Goal: Task Accomplishment & Management: Use online tool/utility

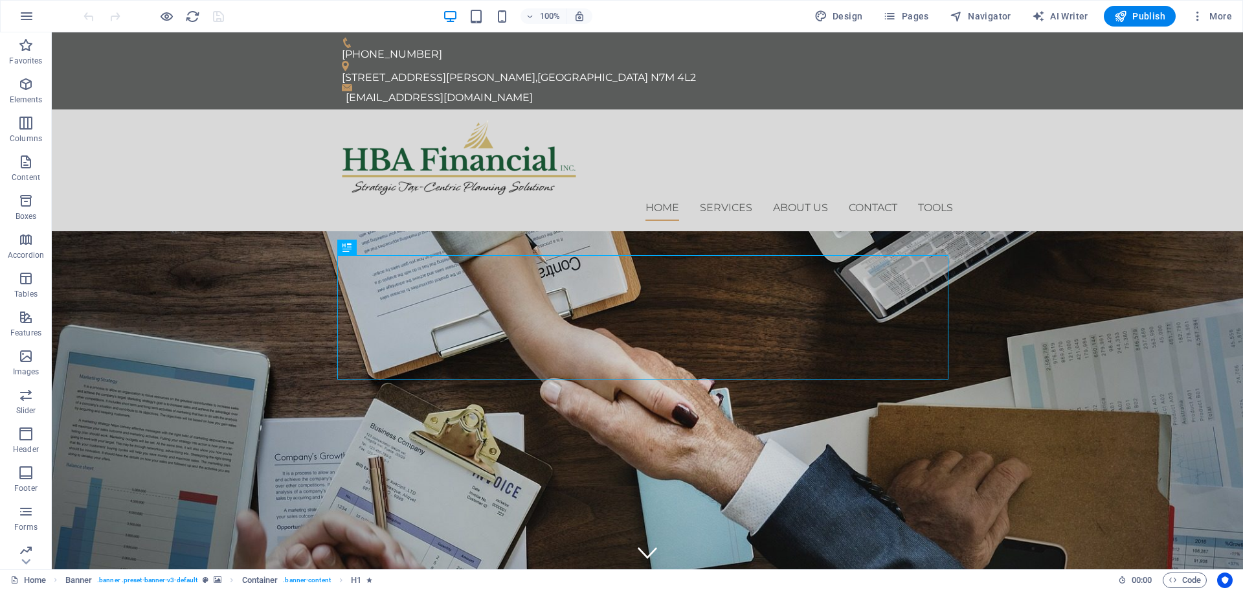
click at [941, 9] on div "Design Pages Navigator AI Writer Publish More" at bounding box center [1023, 16] width 428 height 21
click at [919, 14] on span "Pages" at bounding box center [905, 16] width 45 height 13
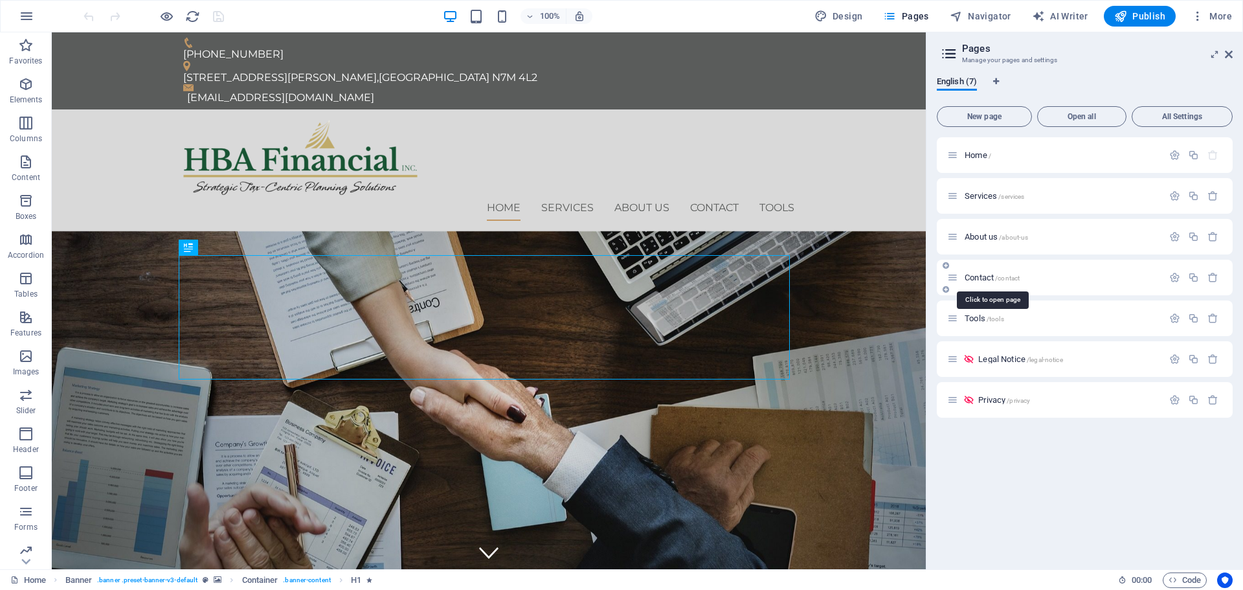
click at [984, 275] on span "Contact /contact" at bounding box center [992, 278] width 55 height 10
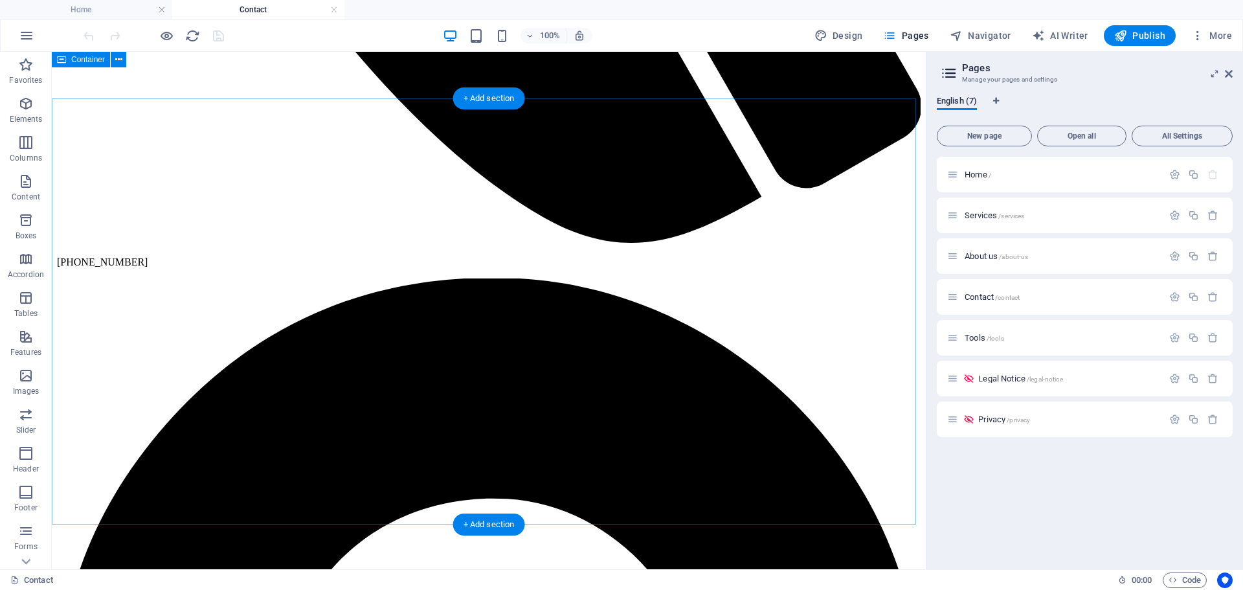
scroll to position [971, 0]
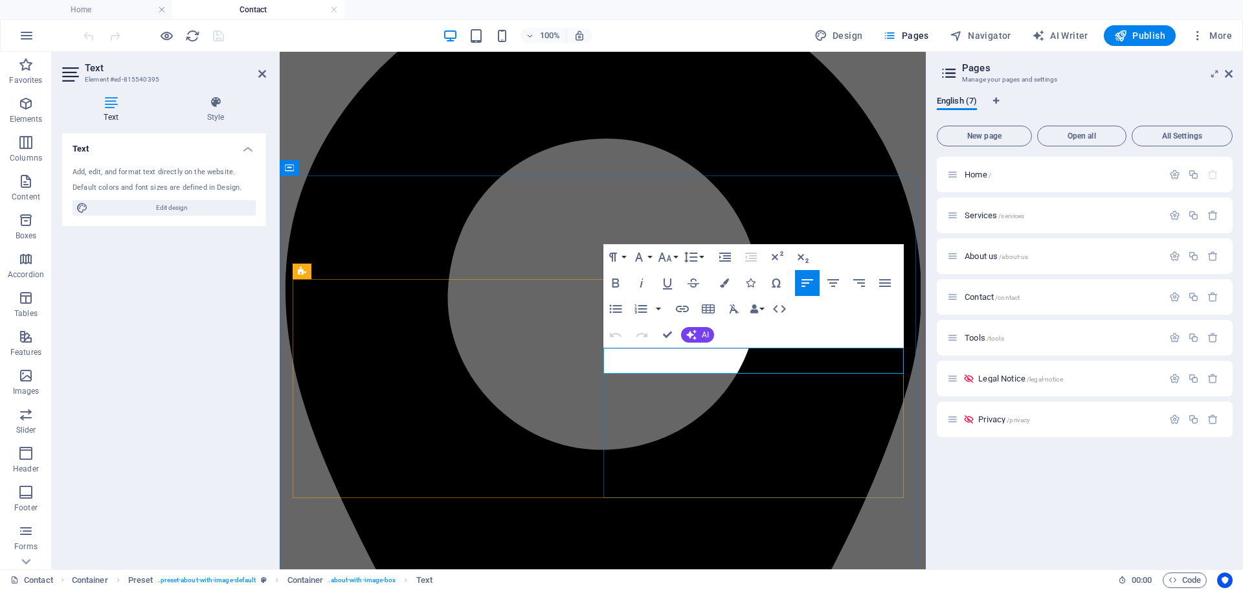
drag, startPoint x: 665, startPoint y: 356, endPoint x: 641, endPoint y: 353, distance: 24.1
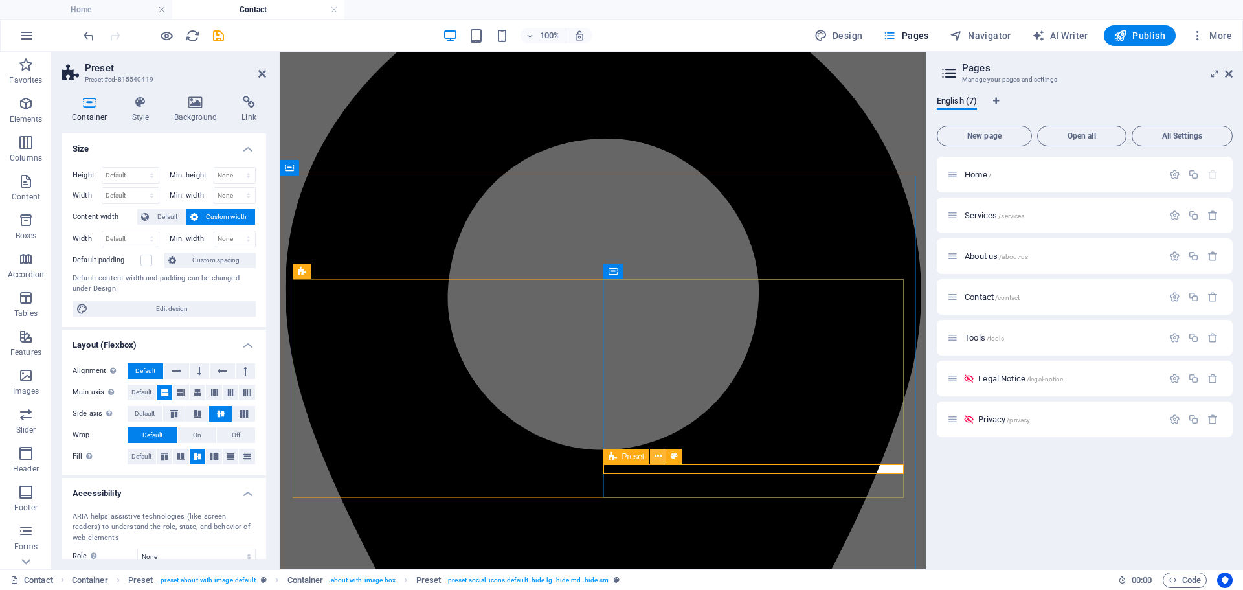
click at [661, 455] on icon at bounding box center [658, 456] width 7 height 14
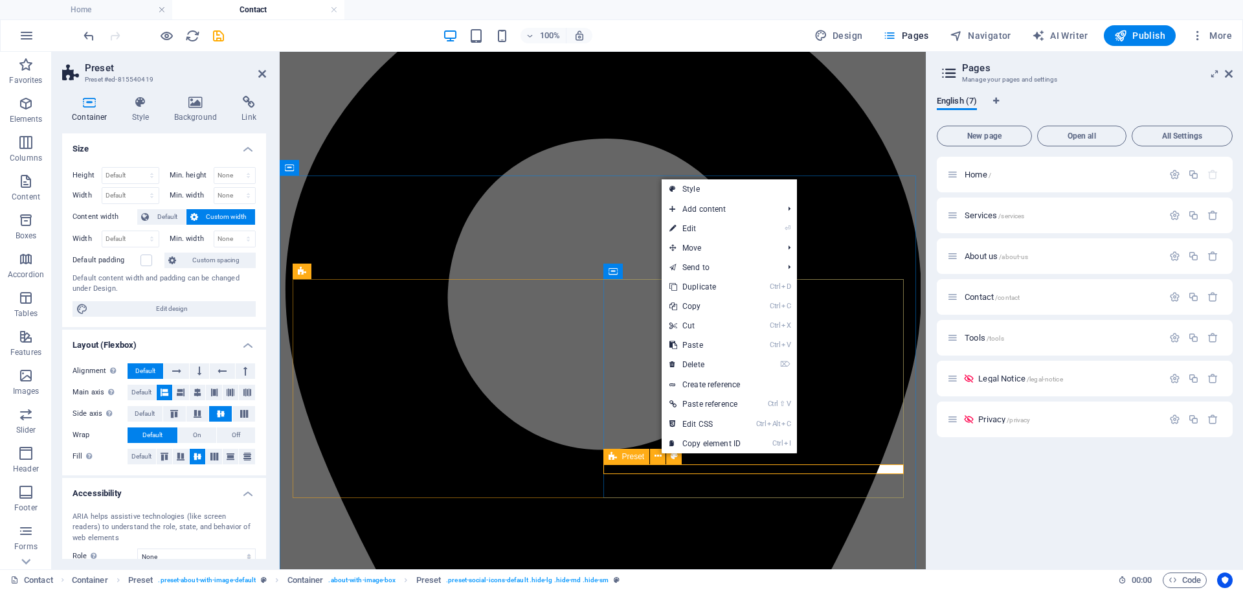
click at [633, 455] on span "Preset" at bounding box center [633, 457] width 23 height 8
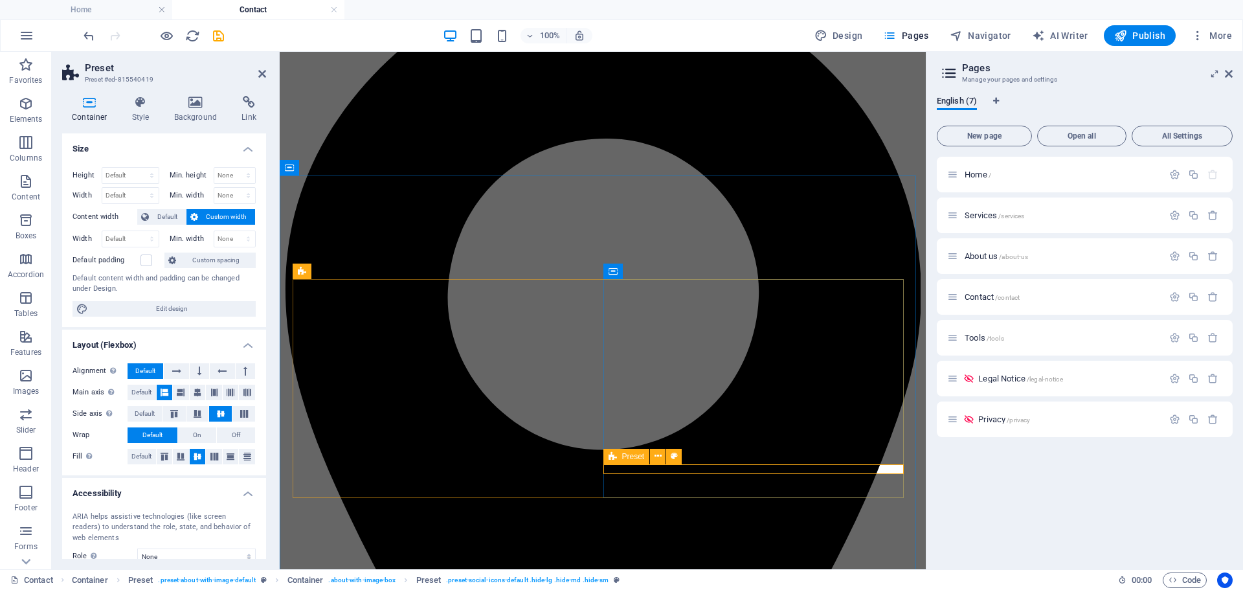
click at [633, 455] on span "Preset" at bounding box center [633, 457] width 23 height 8
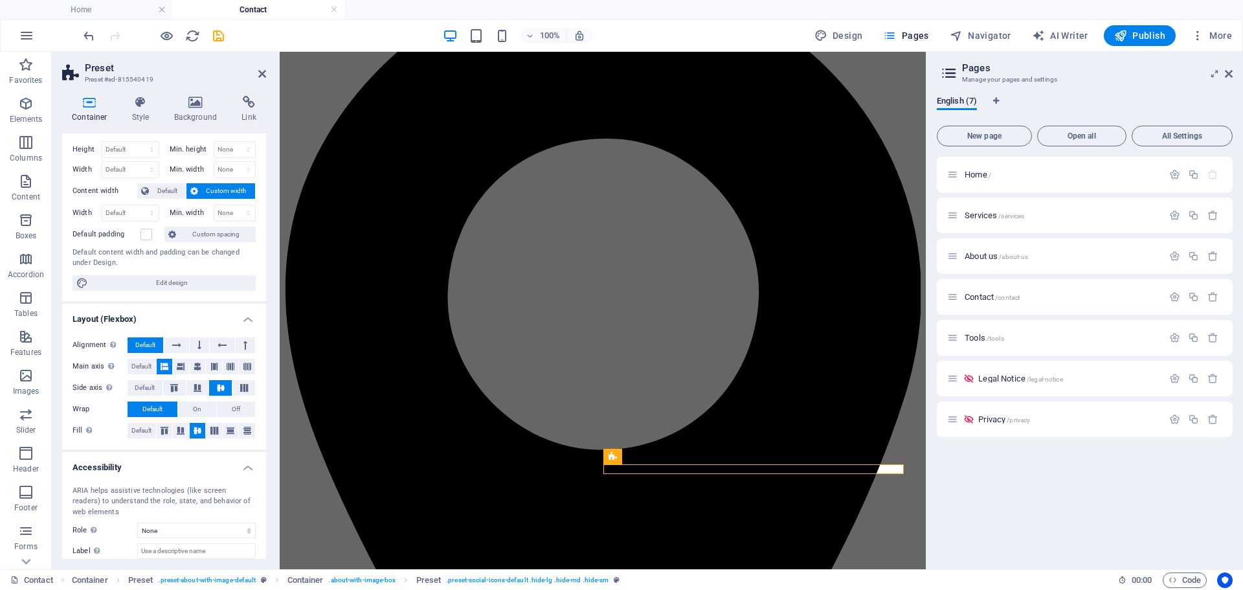
scroll to position [0, 0]
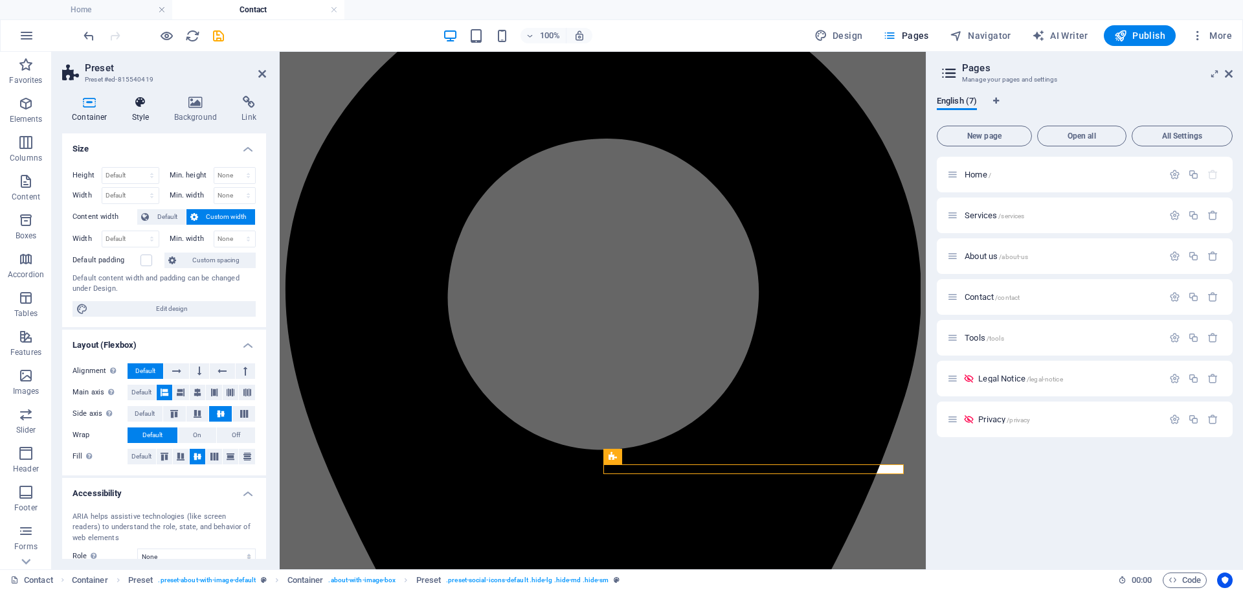
click at [143, 110] on h4 "Style" at bounding box center [143, 109] width 42 height 27
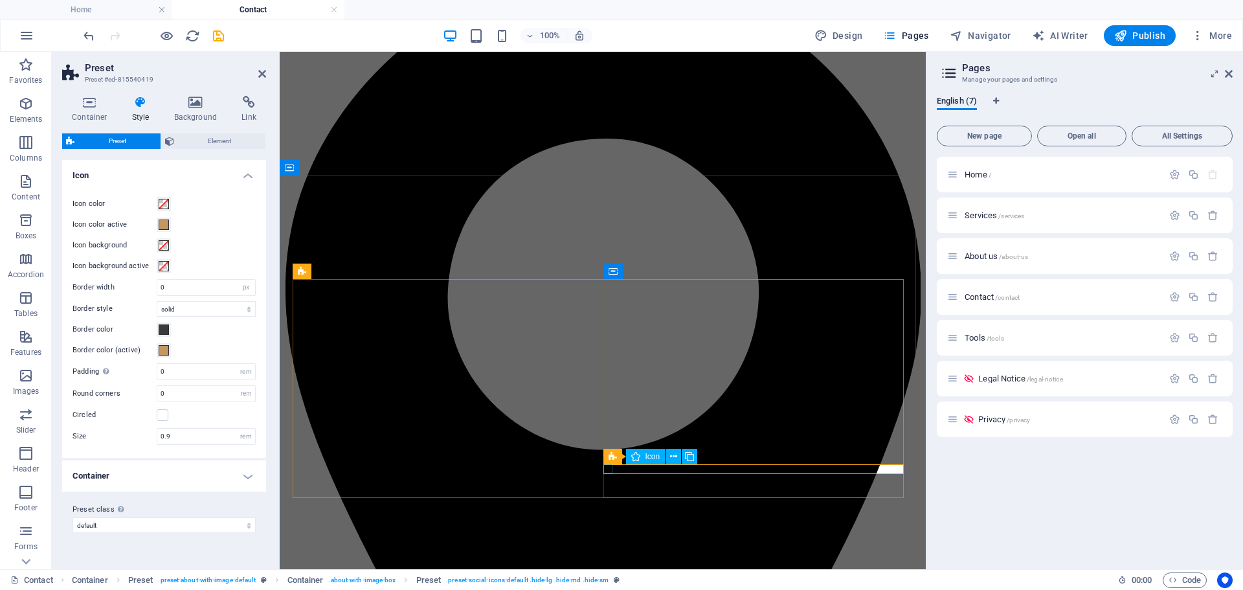
select select "xMidYMid"
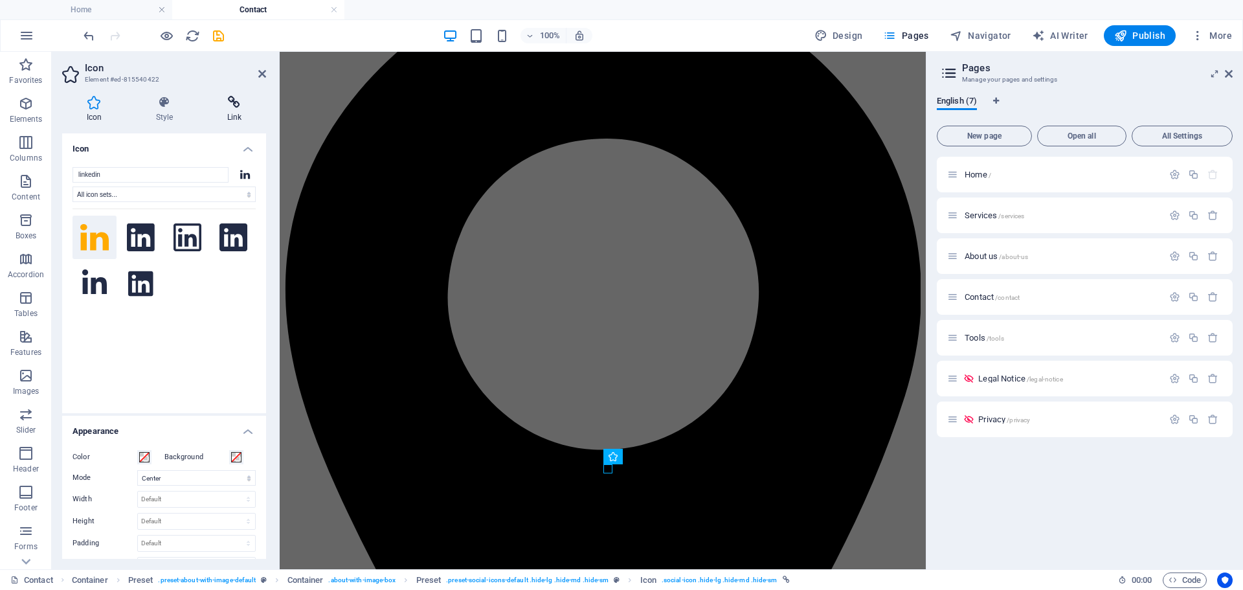
click at [231, 102] on icon at bounding box center [234, 102] width 63 height 13
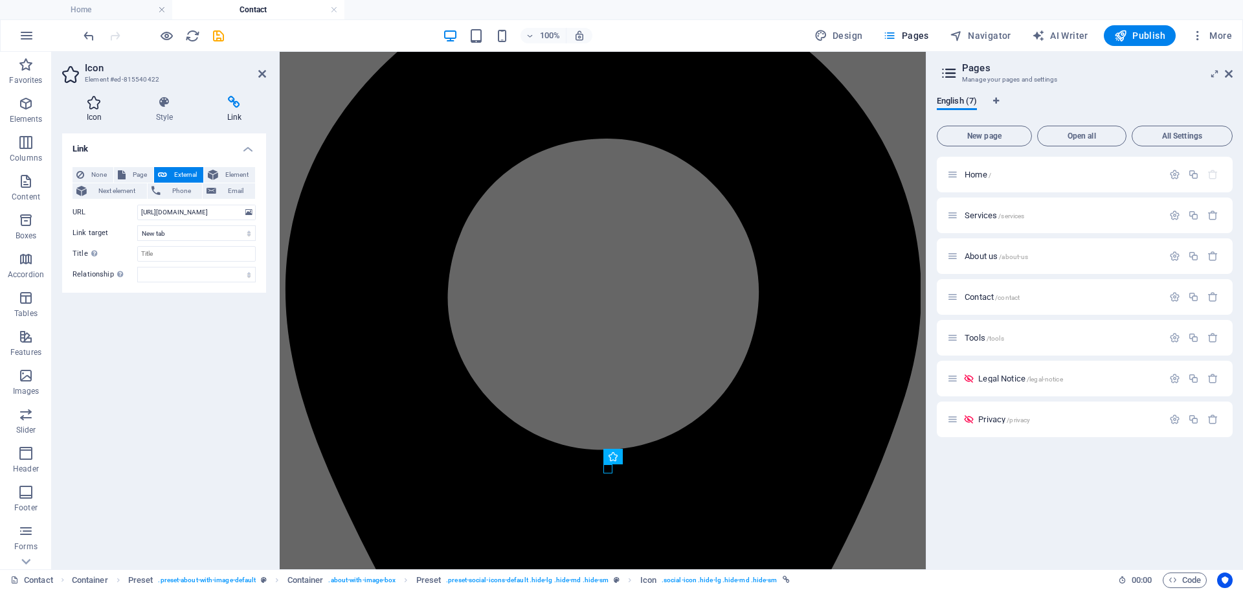
click at [89, 105] on icon at bounding box center [94, 102] width 64 height 13
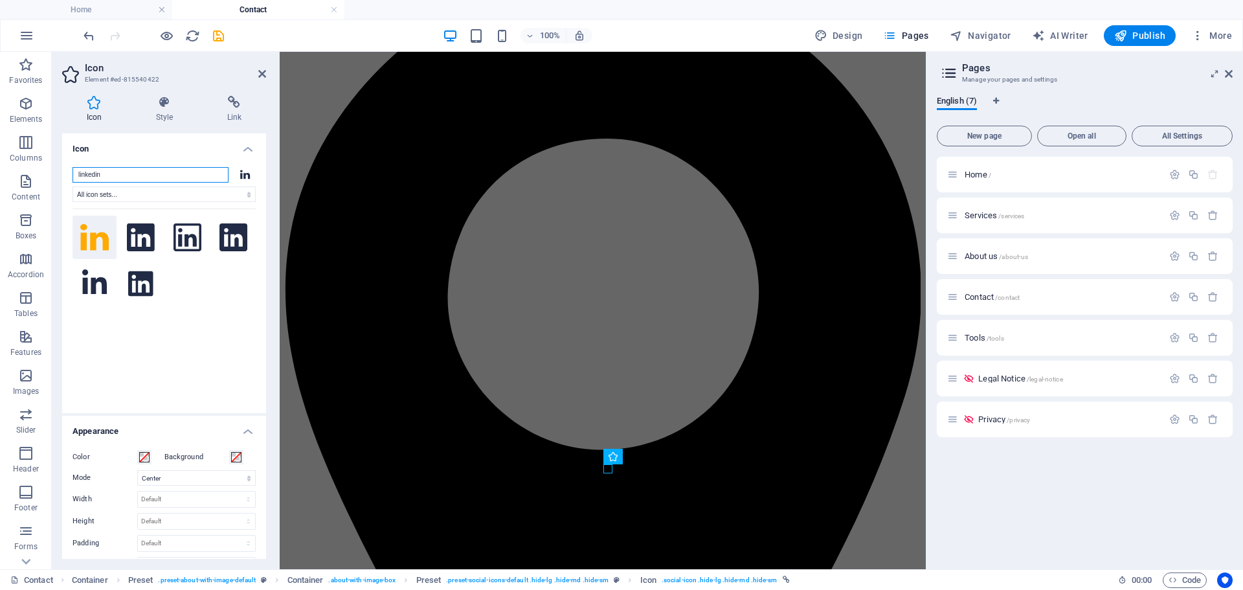
click at [137, 175] on input "linkedin" at bounding box center [151, 175] width 156 height 16
type input "l"
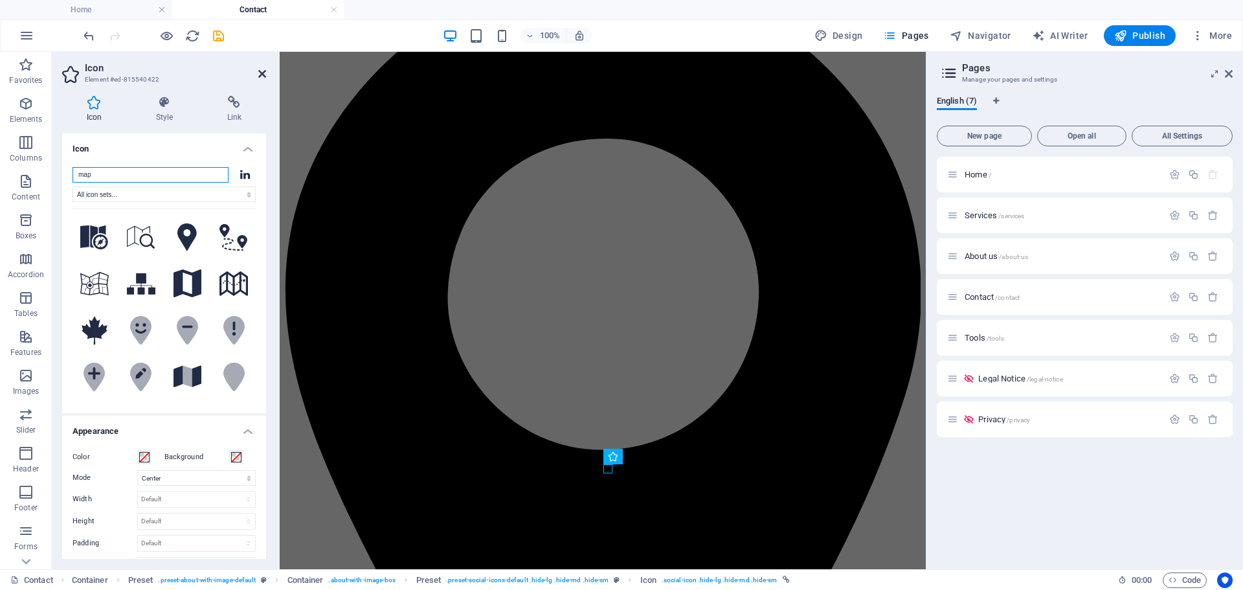
type input "map"
click at [264, 74] on icon at bounding box center [262, 74] width 8 height 10
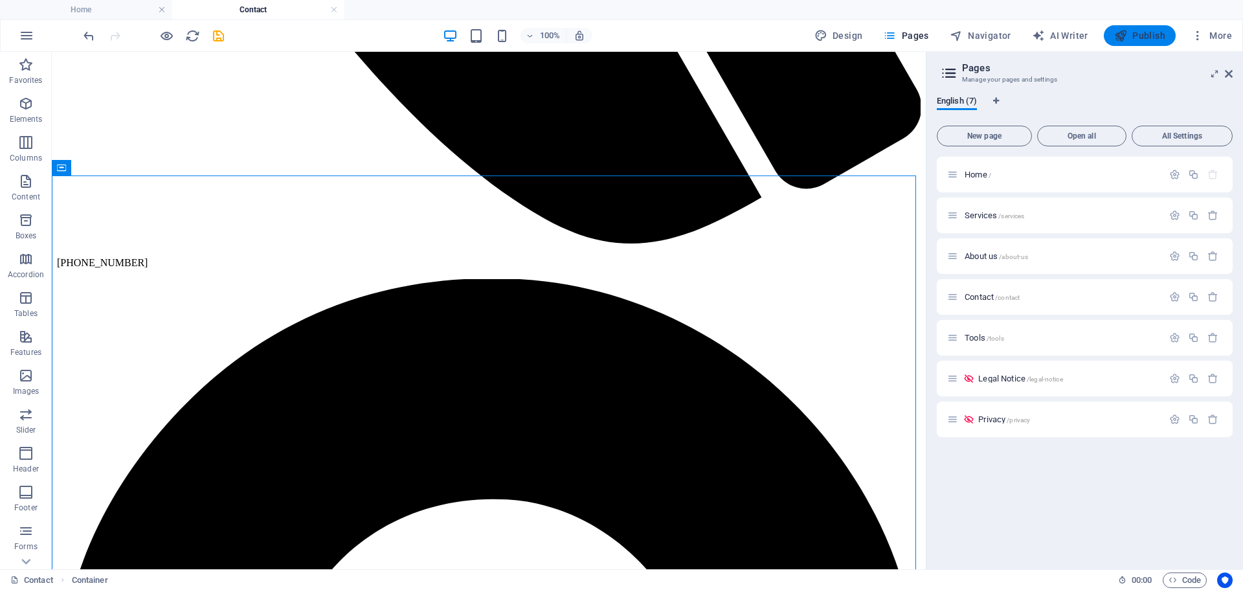
click at [1161, 33] on span "Publish" at bounding box center [1140, 35] width 51 height 13
checkbox input "false"
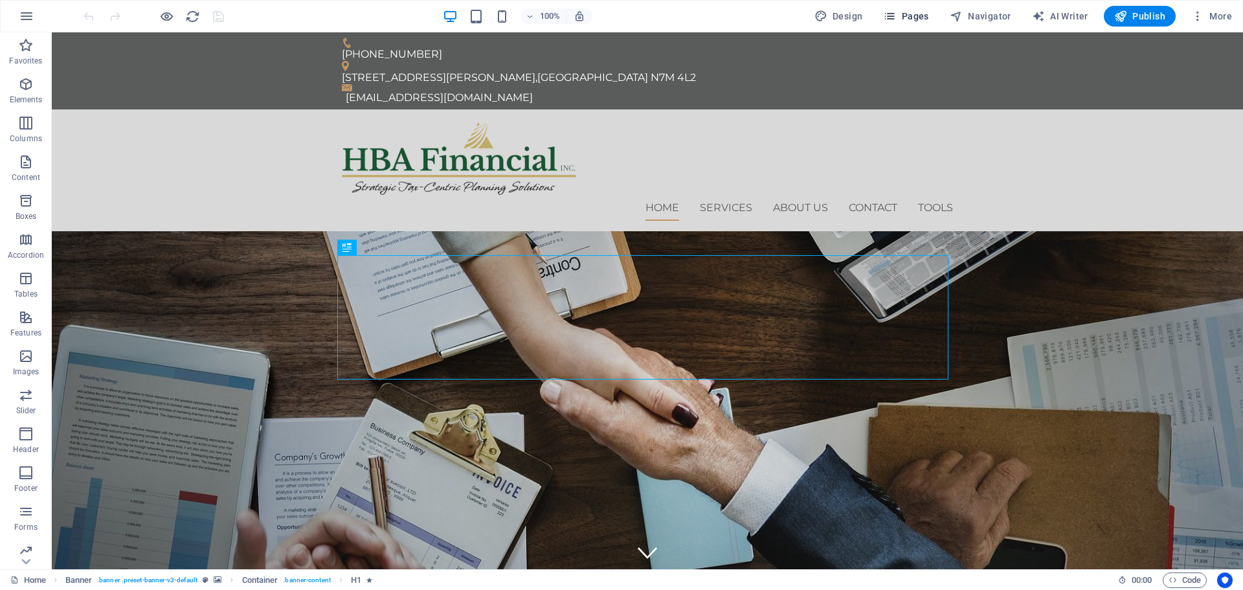
click at [921, 19] on span "Pages" at bounding box center [905, 16] width 45 height 13
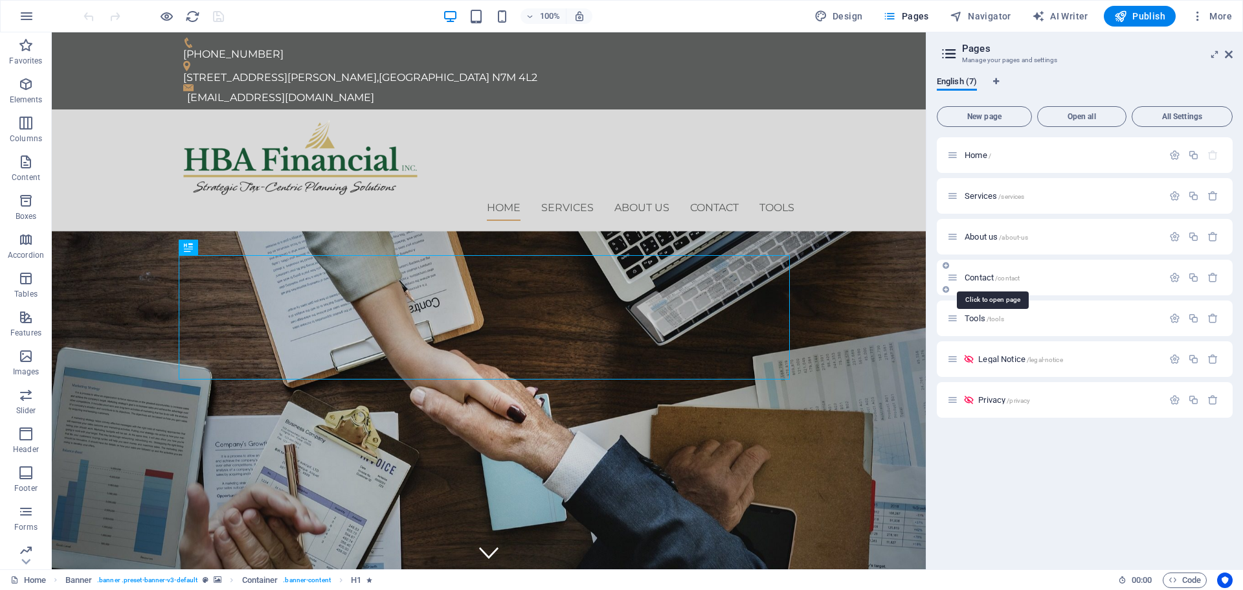
click at [987, 275] on span "Contact /contact" at bounding box center [992, 278] width 55 height 10
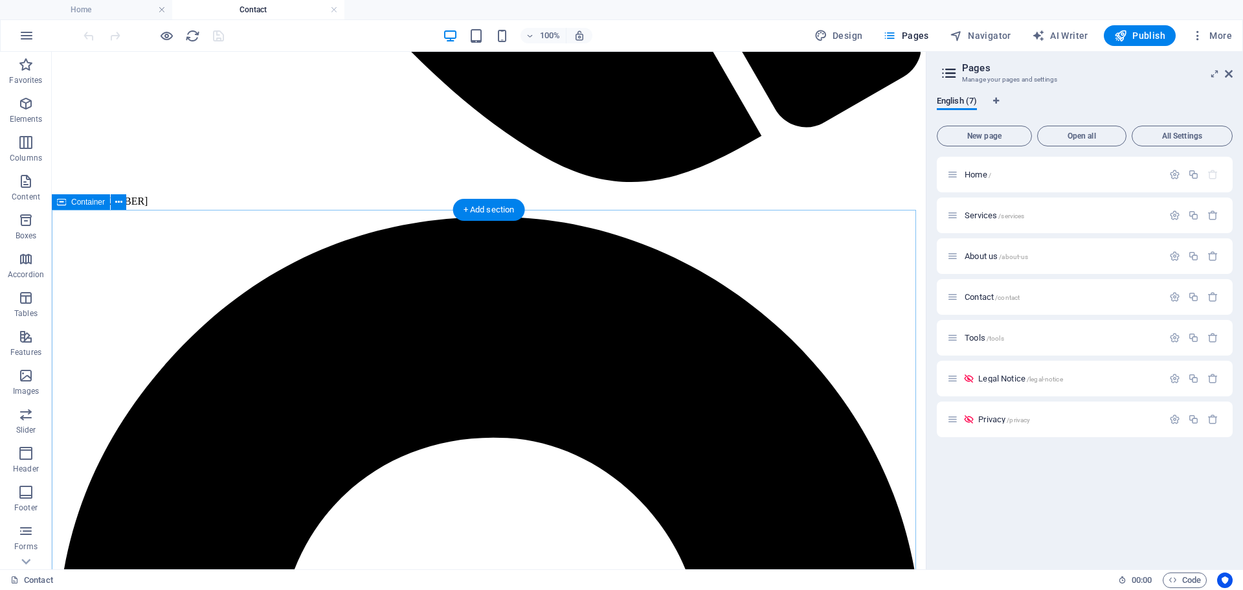
scroll to position [1036, 0]
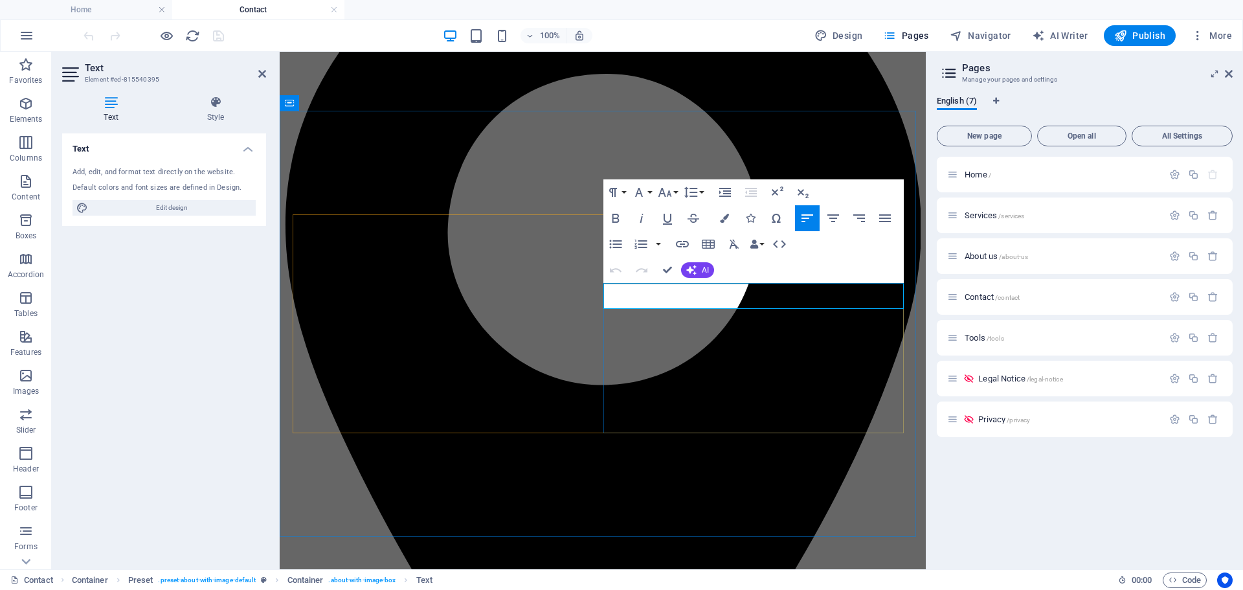
drag, startPoint x: 753, startPoint y: 290, endPoint x: 797, endPoint y: 294, distance: 44.2
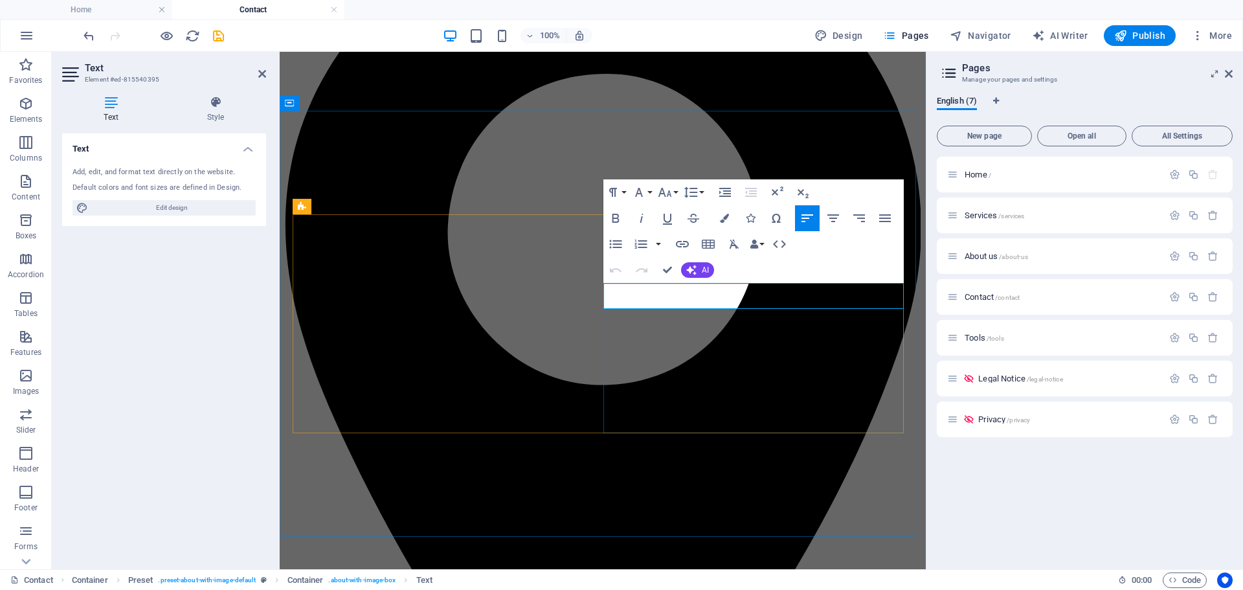
drag, startPoint x: 751, startPoint y: 289, endPoint x: 718, endPoint y: 295, distance: 33.5
drag, startPoint x: 783, startPoint y: 290, endPoint x: 719, endPoint y: 289, distance: 64.1
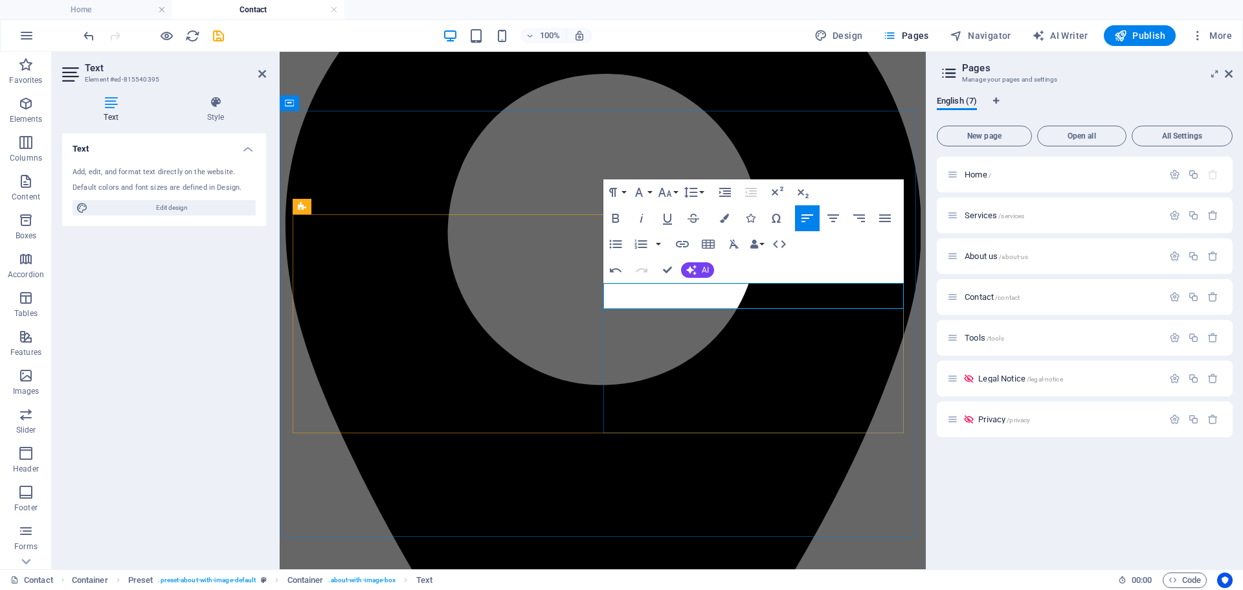
copy p "personalized"
drag, startPoint x: 783, startPoint y: 290, endPoint x: 718, endPoint y: 290, distance: 65.4
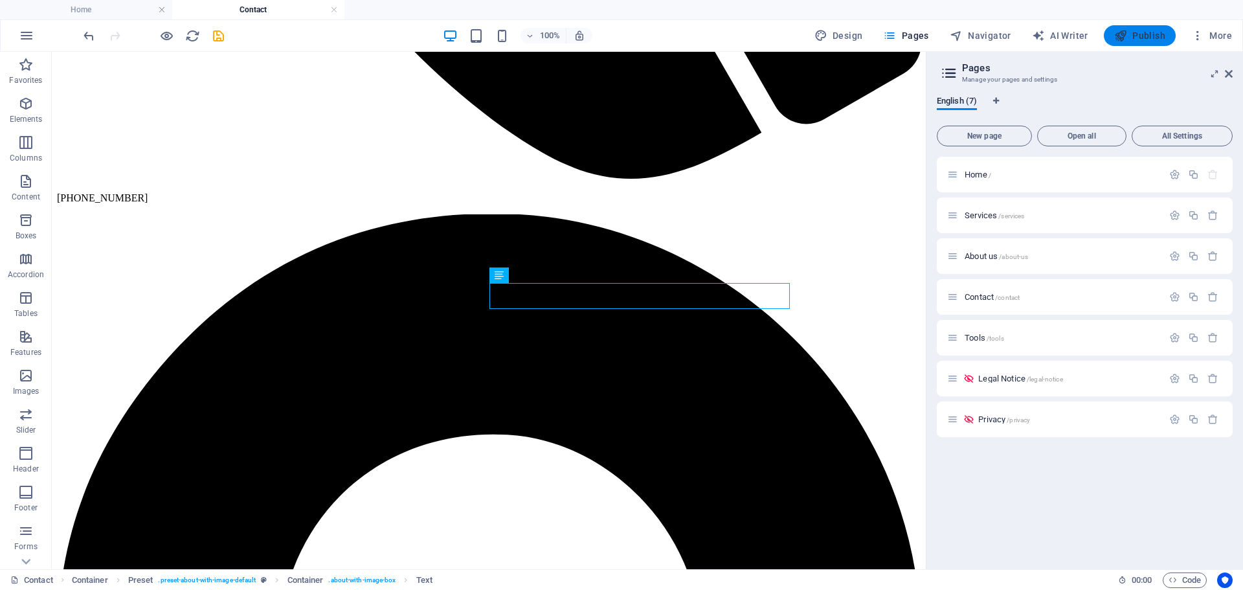
click at [1158, 33] on span "Publish" at bounding box center [1140, 35] width 51 height 13
checkbox input "false"
